Goal: Information Seeking & Learning: Learn about a topic

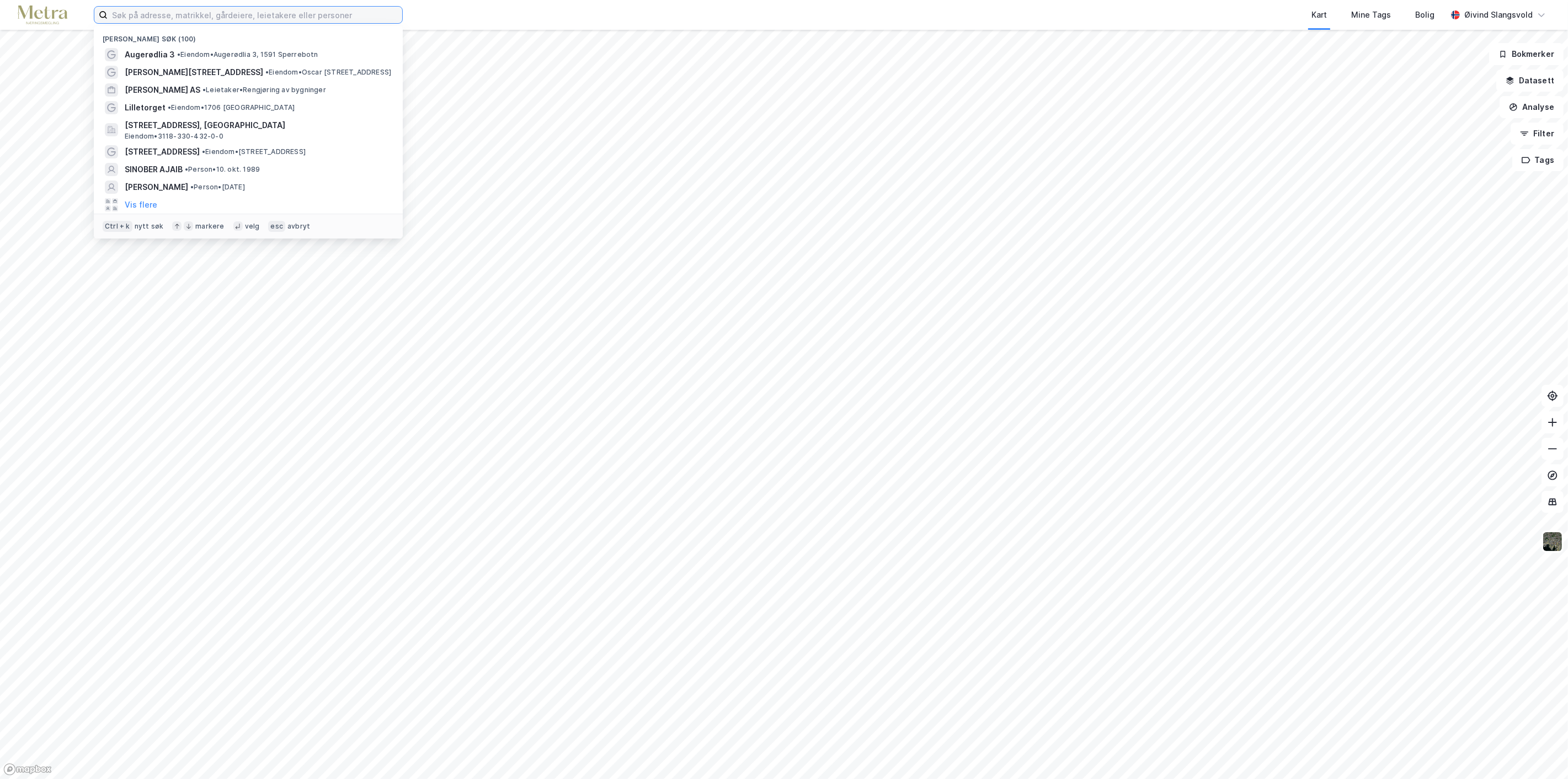
click at [266, 11] on input at bounding box center [255, 15] width 295 height 16
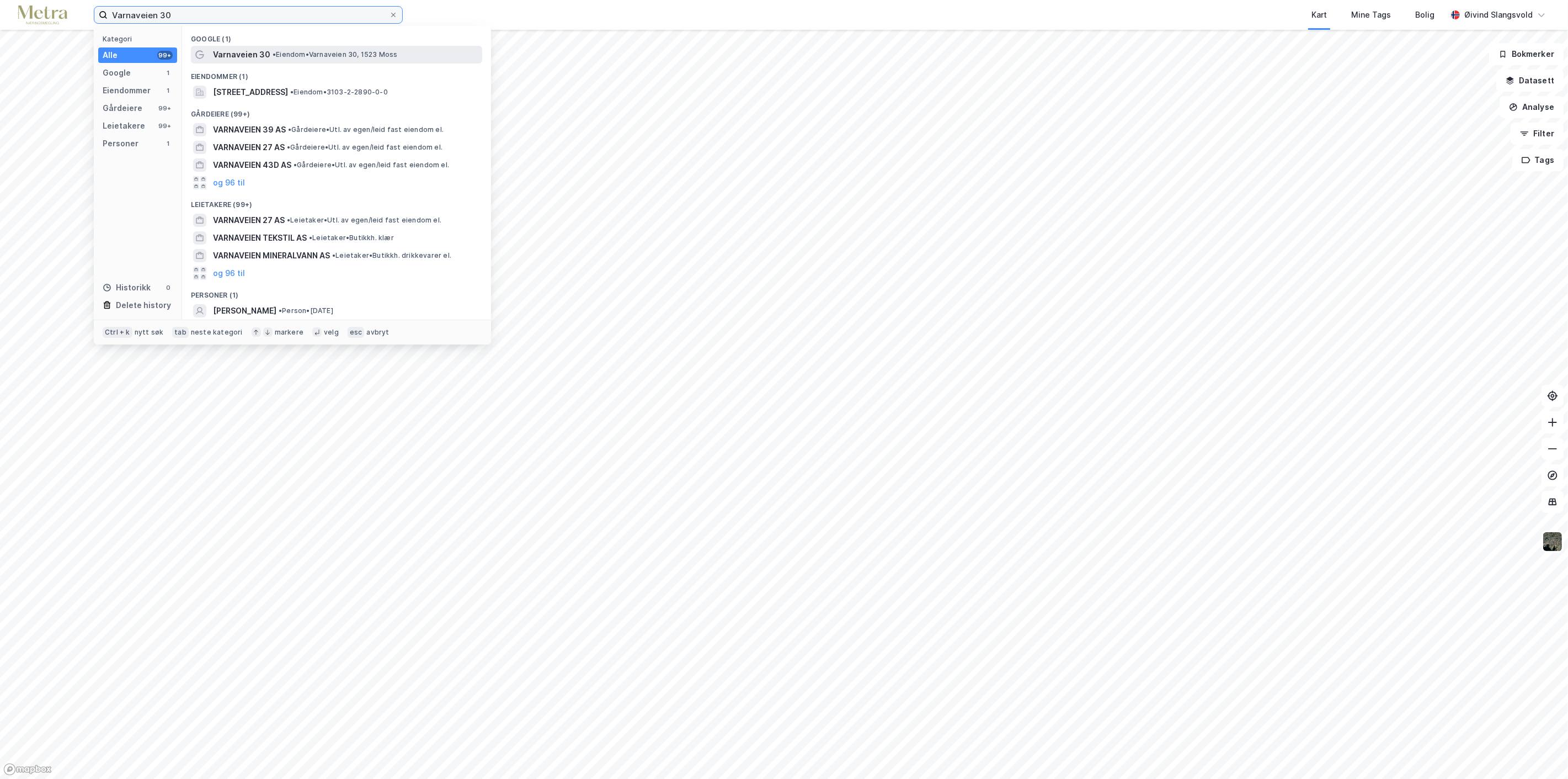
type input "Varnaveien 30"
click at [273, 50] on span "•" at bounding box center [274, 54] width 3 height 8
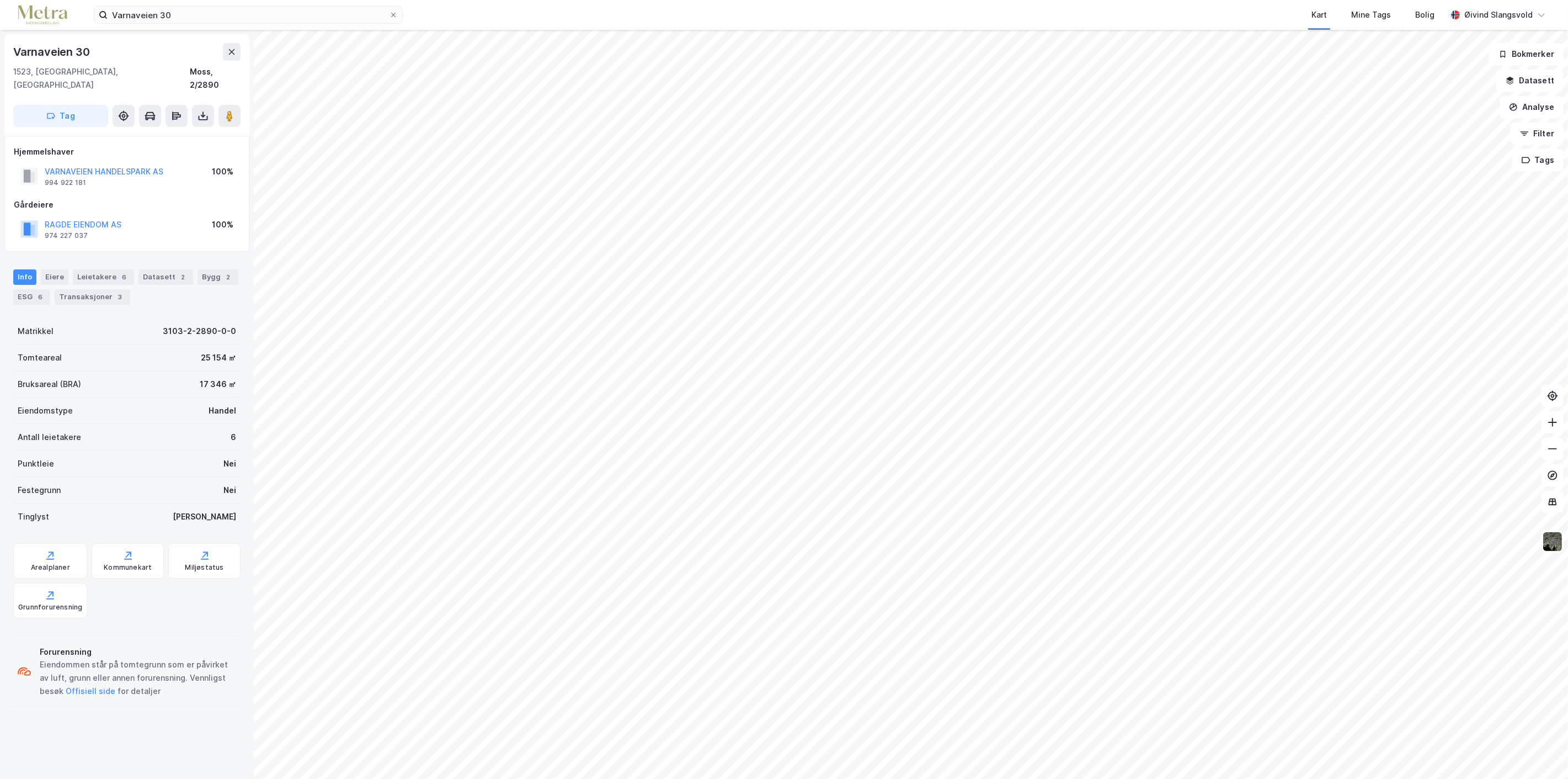
click at [871, 13] on div "Kart Mine Tags Bolig" at bounding box center [951, 15] width 991 height 30
click at [1541, 106] on button "Analyse" at bounding box center [1532, 107] width 64 height 22
click at [1530, 76] on button "Datasett" at bounding box center [1529, 80] width 67 height 22
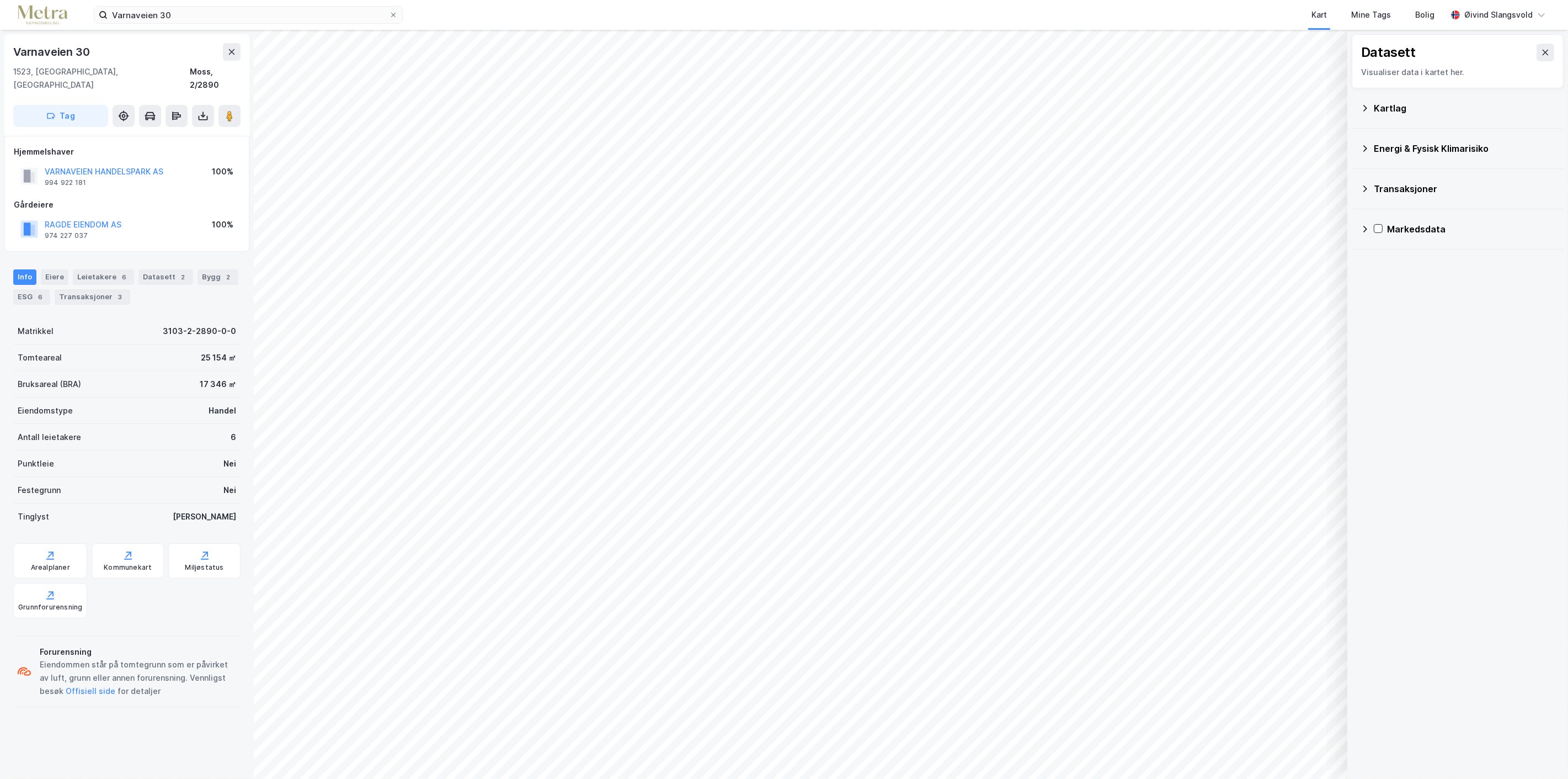
click at [1372, 107] on div "Kartlag" at bounding box center [1458, 108] width 194 height 26
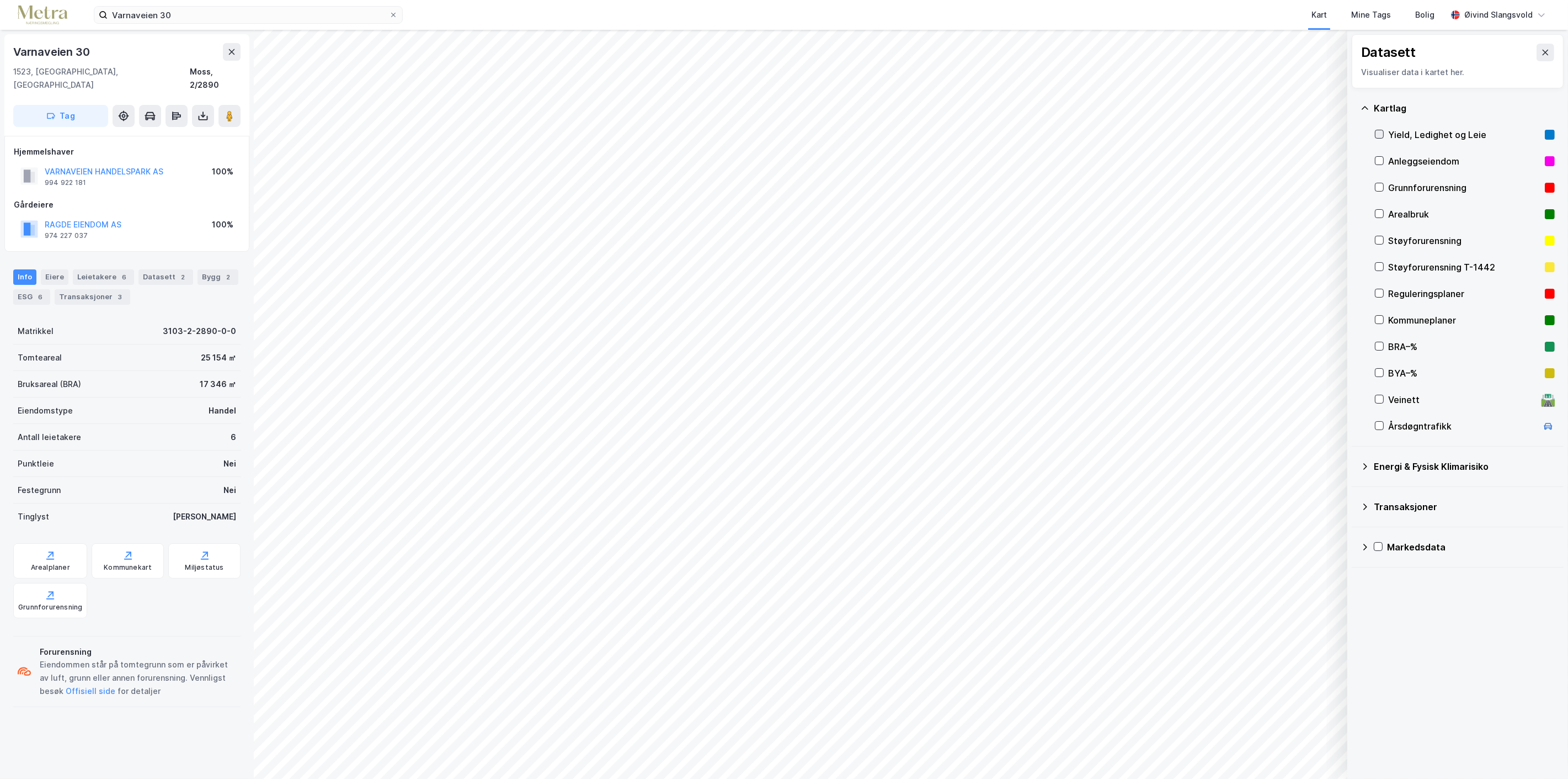
click at [1380, 134] on icon at bounding box center [1379, 134] width 8 height 8
click at [232, 48] on icon at bounding box center [232, 52] width 9 height 9
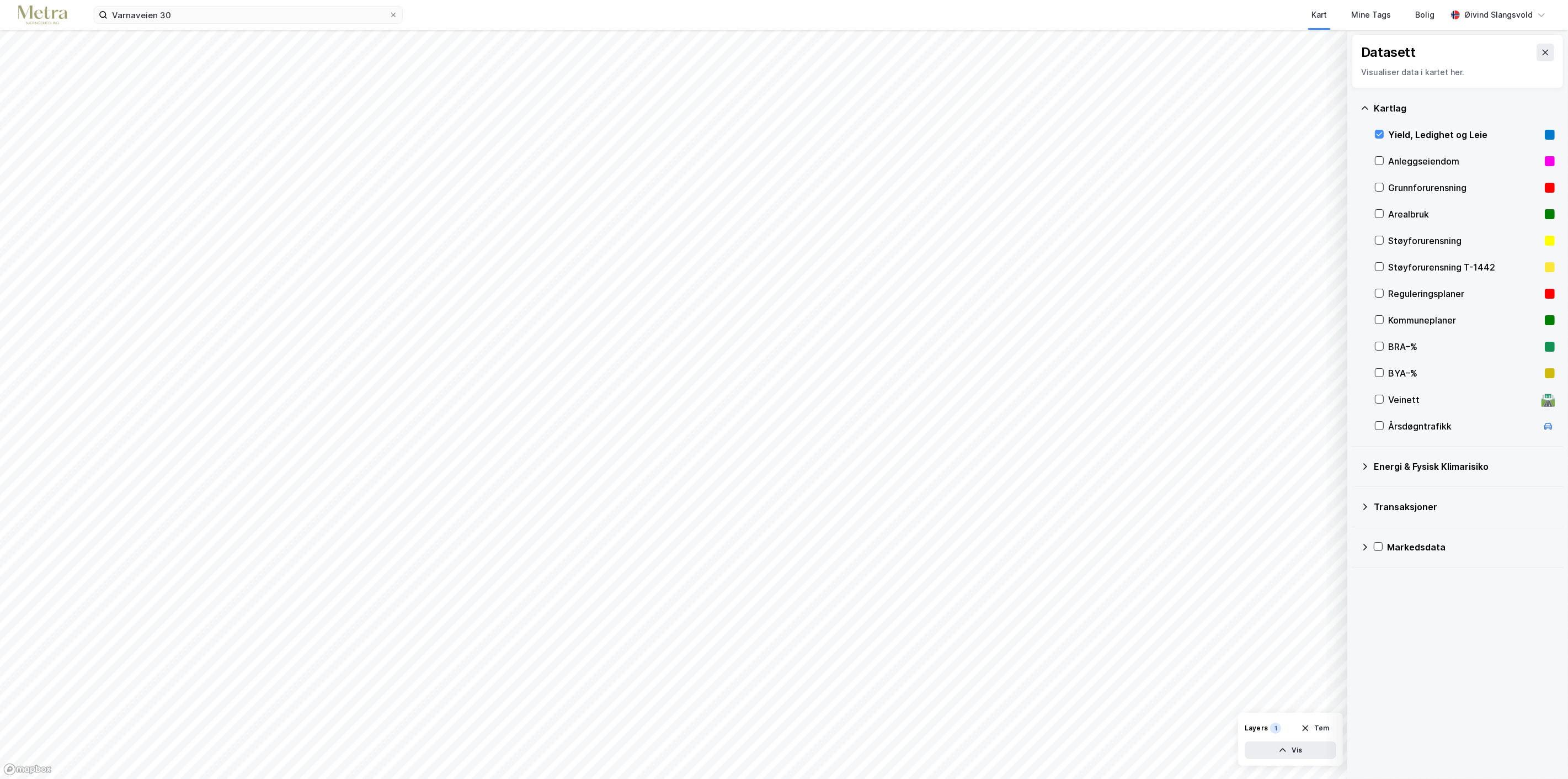
click at [1463, 135] on div "Yield, Ledighet og Leie" at bounding box center [1464, 134] width 152 height 13
click at [1289, 753] on button "Vis" at bounding box center [1290, 750] width 92 height 18
click at [1308, 699] on icon "button" at bounding box center [1305, 702] width 6 height 6
click at [1541, 48] on icon at bounding box center [1545, 53] width 9 height 9
